Goal: Task Accomplishment & Management: Manage account settings

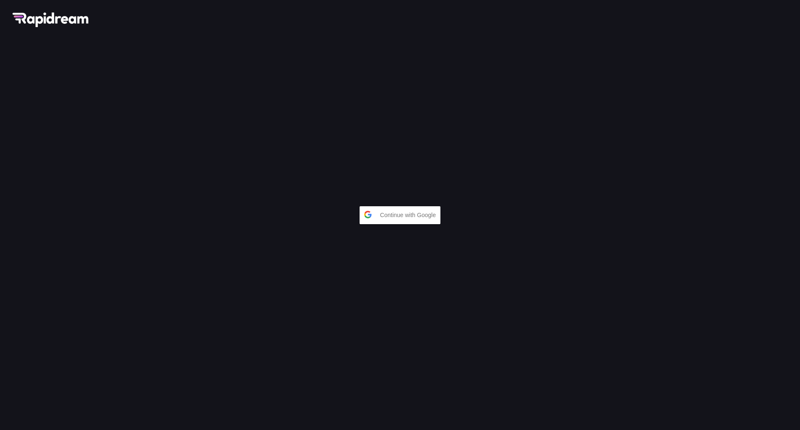
click at [404, 208] on span "Continue with Google" at bounding box center [410, 215] width 60 height 15
click at [397, 208] on span "Continue with Google" at bounding box center [410, 215] width 60 height 15
click at [419, 180] on div "Continue with Google" at bounding box center [400, 215] width 800 height 430
click at [421, 203] on div "Continue with Google" at bounding box center [400, 215] width 800 height 430
click at [421, 208] on span "Continue with Google" at bounding box center [410, 215] width 60 height 15
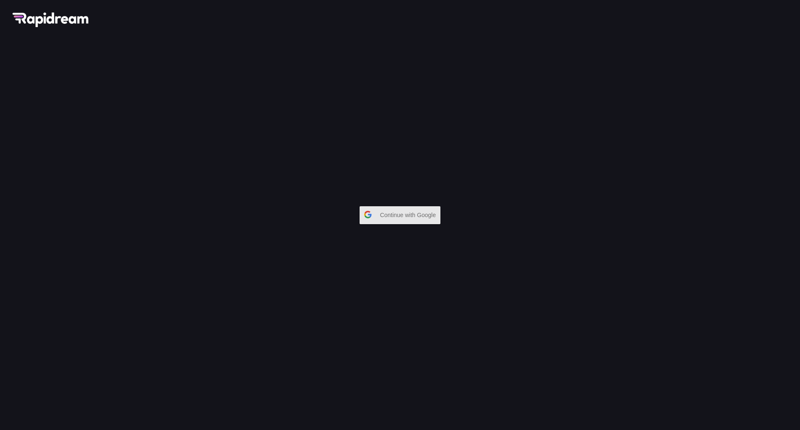
click at [417, 208] on span "Continue with Google" at bounding box center [410, 215] width 60 height 15
click at [423, 208] on span "Continue with Google" at bounding box center [410, 215] width 60 height 15
click at [406, 208] on span "Continue with Google" at bounding box center [410, 215] width 60 height 15
click at [411, 208] on span "Continue with Google" at bounding box center [410, 215] width 60 height 15
click at [420, 208] on span "Continue with Google" at bounding box center [410, 215] width 60 height 15
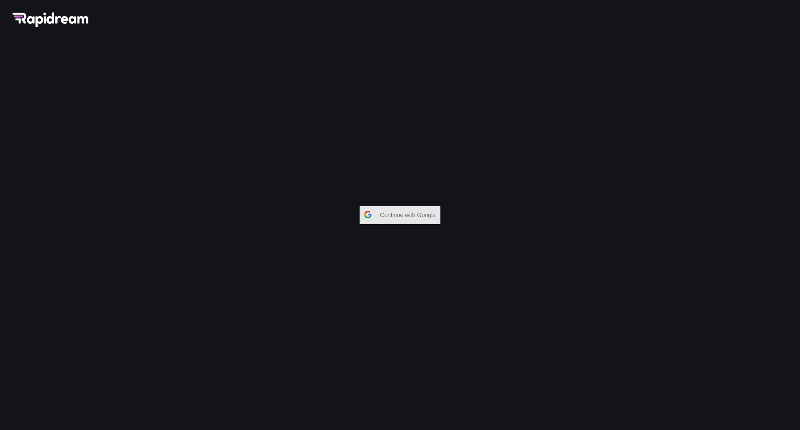
click at [410, 208] on span "Continue with Google" at bounding box center [410, 215] width 60 height 15
click at [401, 208] on span "Continue with Google" at bounding box center [410, 215] width 60 height 15
click at [410, 208] on span "Continue with Google" at bounding box center [410, 215] width 60 height 15
click at [417, 208] on span "Continue with Google" at bounding box center [410, 215] width 60 height 15
click at [377, 206] on button "Continue with Google" at bounding box center [400, 215] width 81 height 18
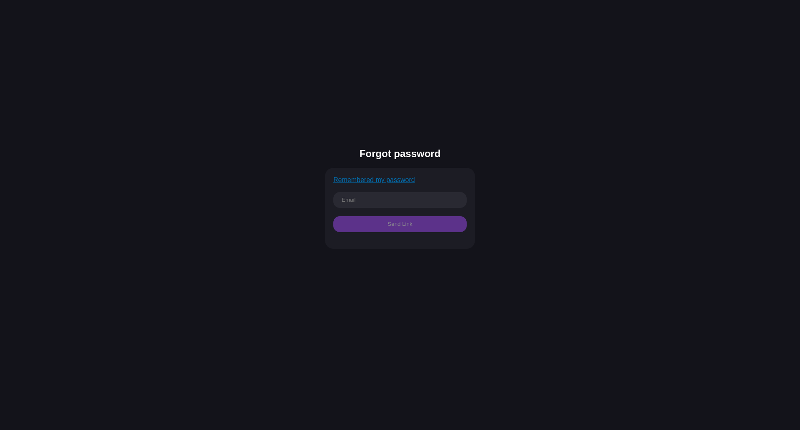
click at [374, 192] on input "text" at bounding box center [399, 200] width 133 height 16
type input "fleely2018@gmail.com"
click at [391, 216] on button "Send Link" at bounding box center [399, 224] width 133 height 16
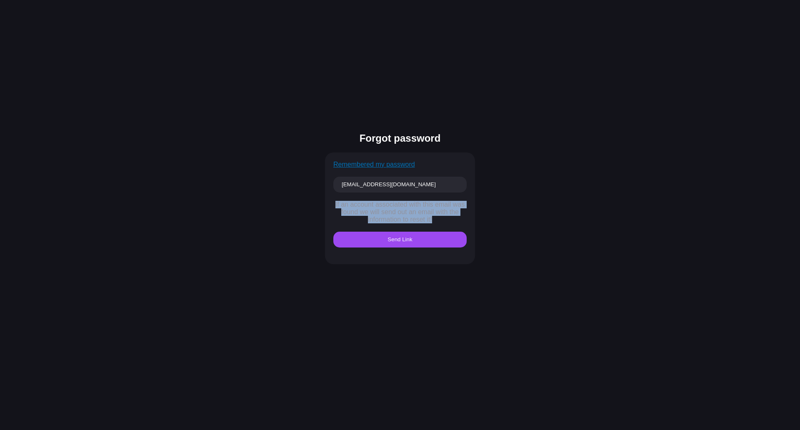
drag, startPoint x: 335, startPoint y: 175, endPoint x: 443, endPoint y: 202, distance: 111.2
click at [443, 202] on div "Remembered my password fleely2018@gmail.com If an account associated with this …" at bounding box center [400, 209] width 150 height 112
click at [437, 202] on div at bounding box center [437, 202] width 0 height 0
click at [483, 176] on form "Forgot password Remembered my password fleely2018@gmail.com If an account assoc…" at bounding box center [400, 215] width 400 height 430
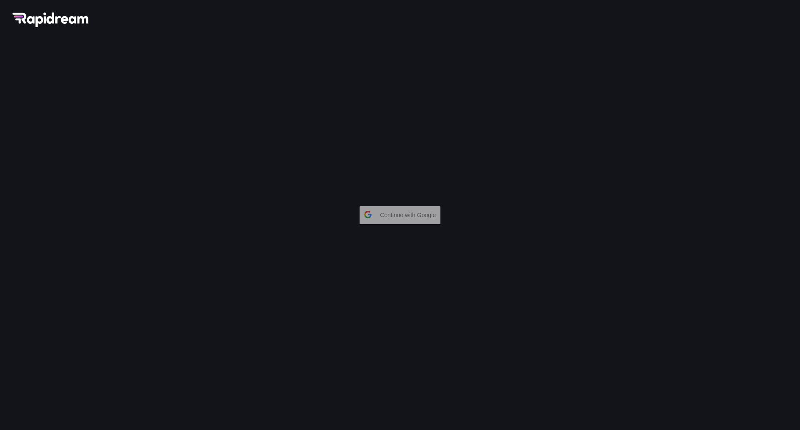
click at [403, 208] on span "Continue with Google" at bounding box center [410, 215] width 60 height 15
click at [434, 117] on div "Continue with Google" at bounding box center [400, 215] width 800 height 430
click at [408, 208] on span "Continue with Google" at bounding box center [410, 215] width 60 height 15
click at [415, 208] on span "Continue with Google" at bounding box center [410, 215] width 60 height 15
